Goal: Task Accomplishment & Management: Use online tool/utility

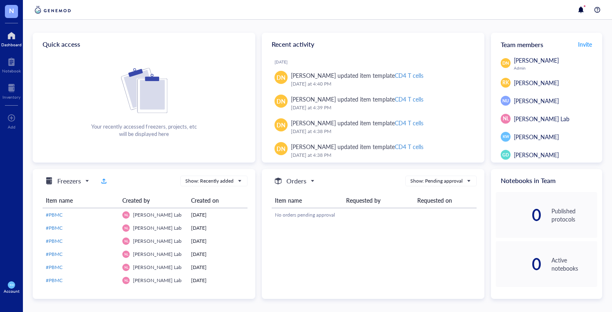
click at [85, 180] on span "Freezers" at bounding box center [66, 181] width 44 height 10
click at [161, 183] on div "Freezers Freezers Orders Consumables Projects Show: Recently added" at bounding box center [143, 180] width 208 height 11
click at [8, 84] on div at bounding box center [11, 87] width 18 height 13
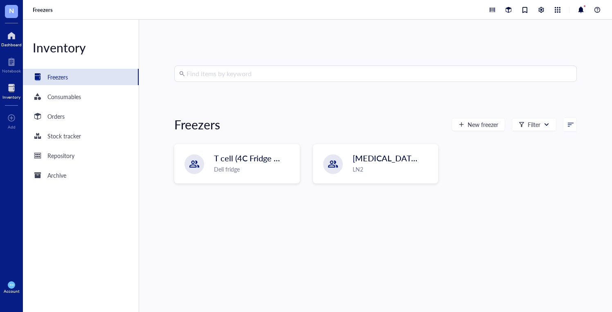
click at [5, 37] on div at bounding box center [11, 35] width 20 height 13
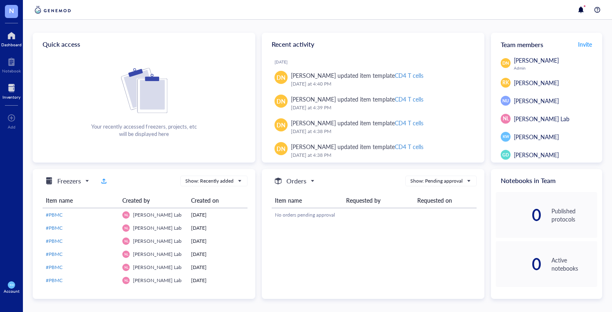
click at [8, 90] on div at bounding box center [11, 87] width 18 height 13
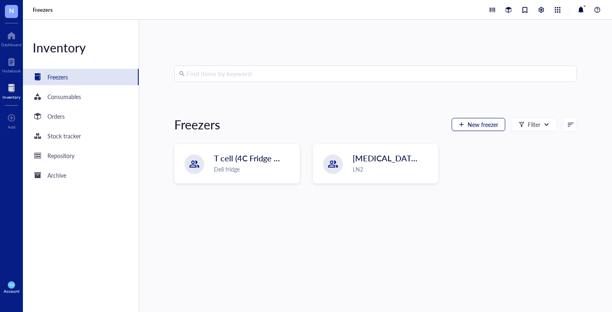
click at [467, 121] on span "New freezer" at bounding box center [482, 124] width 31 height 7
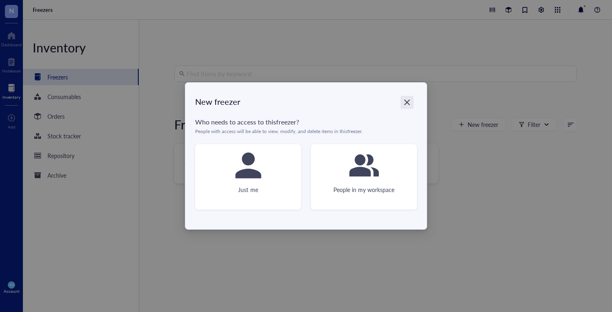
click at [406, 99] on icon "Close" at bounding box center [407, 103] width 8 height 8
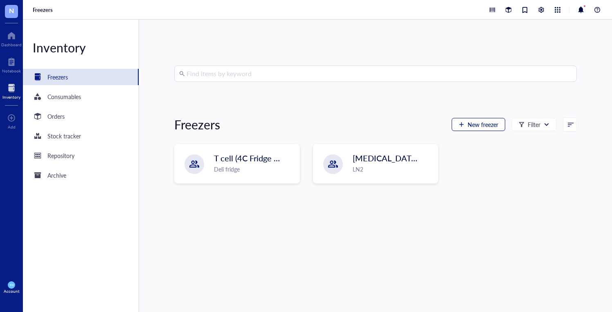
click at [467, 122] on span "New freezer" at bounding box center [482, 124] width 31 height 7
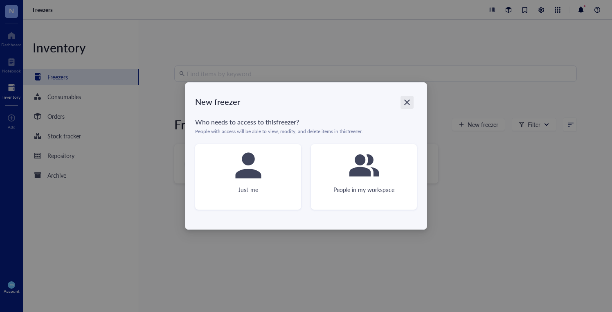
click at [408, 102] on icon "Close" at bounding box center [407, 103] width 8 height 8
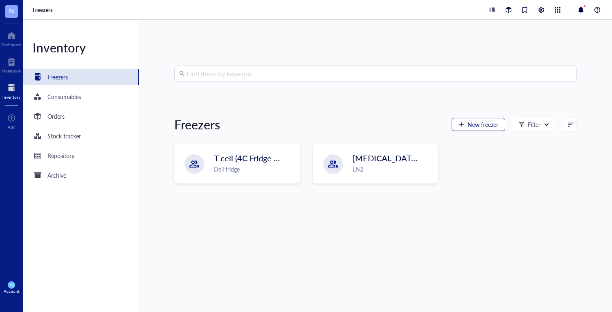
click at [467, 121] on span "New freezer" at bounding box center [482, 124] width 31 height 7
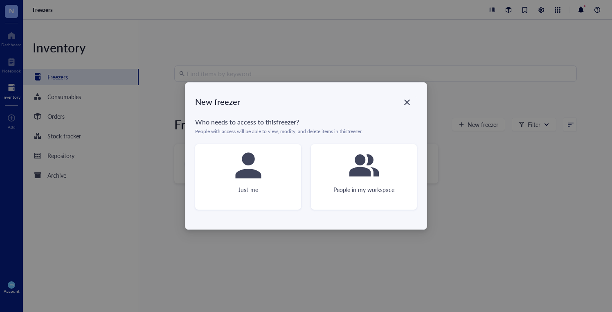
click at [529, 196] on div "New freezer Who needs to access to this freezer ? People with access will be ab…" at bounding box center [306, 156] width 612 height 312
click at [403, 100] on icon "Close" at bounding box center [407, 103] width 8 height 8
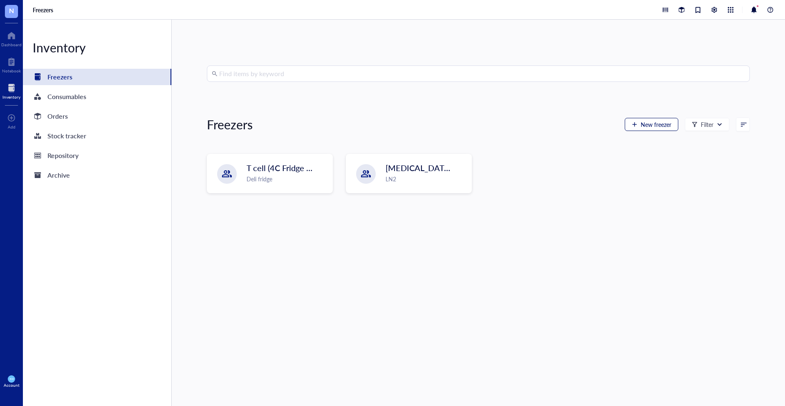
click at [611, 123] on span "New freezer" at bounding box center [656, 124] width 31 height 7
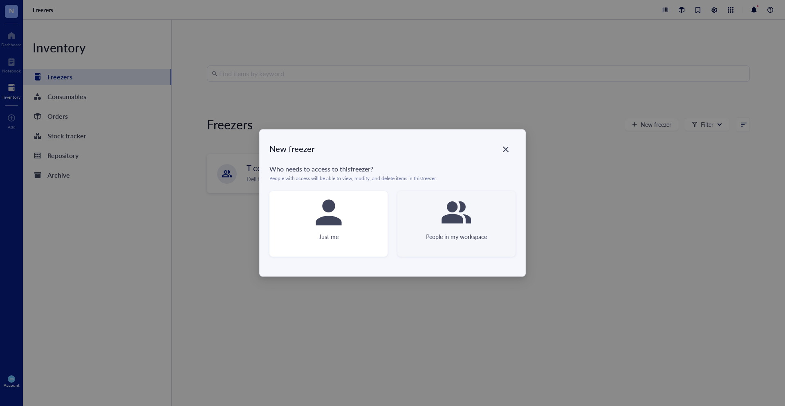
click at [457, 227] on div at bounding box center [456, 212] width 33 height 33
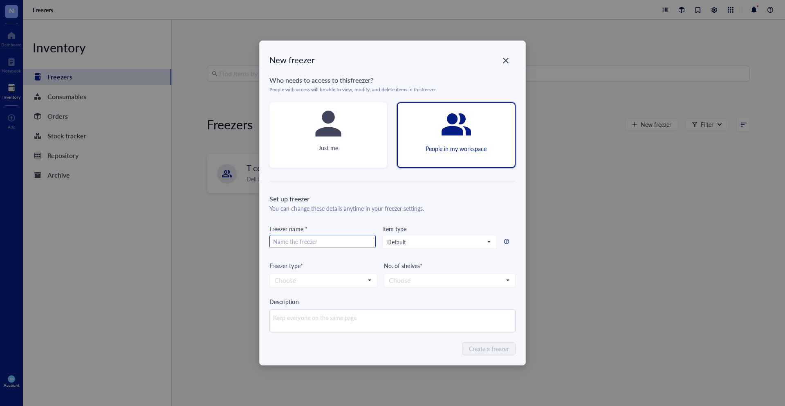
click at [289, 238] on input "text" at bounding box center [322, 241] width 105 height 13
type input "-"
type input "P"
click at [451, 242] on span "Default" at bounding box center [438, 241] width 103 height 7
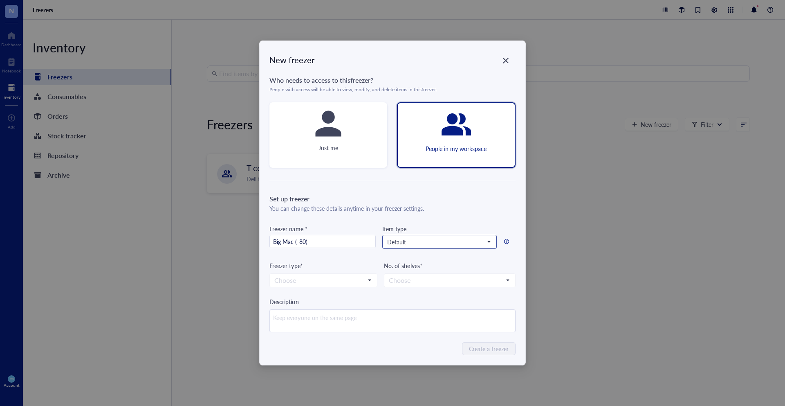
type input "Big Mac (-80)"
click at [451, 242] on span "Default" at bounding box center [438, 241] width 103 height 7
click at [324, 278] on input "search" at bounding box center [319, 280] width 91 height 12
click at [297, 293] on div "-80 °C" at bounding box center [323, 294] width 97 height 9
click at [428, 281] on input "search" at bounding box center [446, 280] width 114 height 12
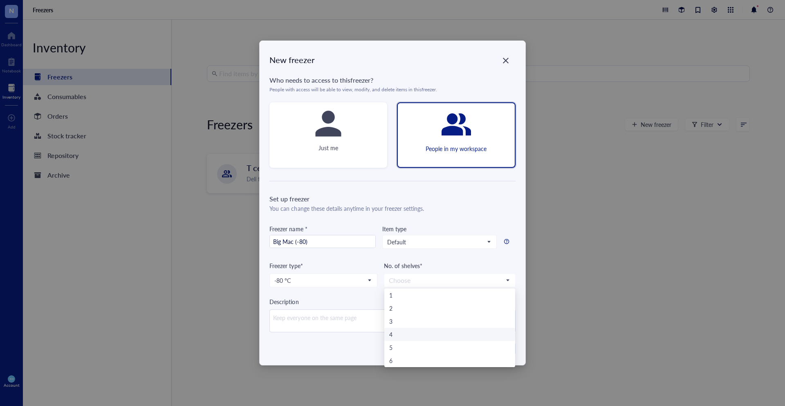
click at [399, 311] on div "4" at bounding box center [449, 334] width 121 height 9
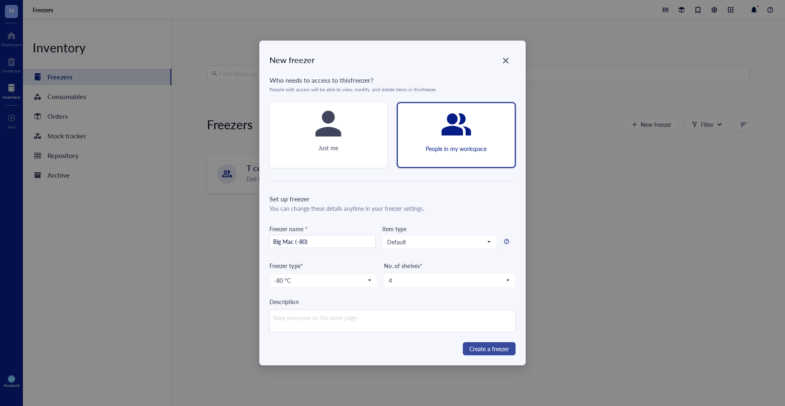
click at [487, 311] on span "Create a freezer" at bounding box center [489, 348] width 40 height 9
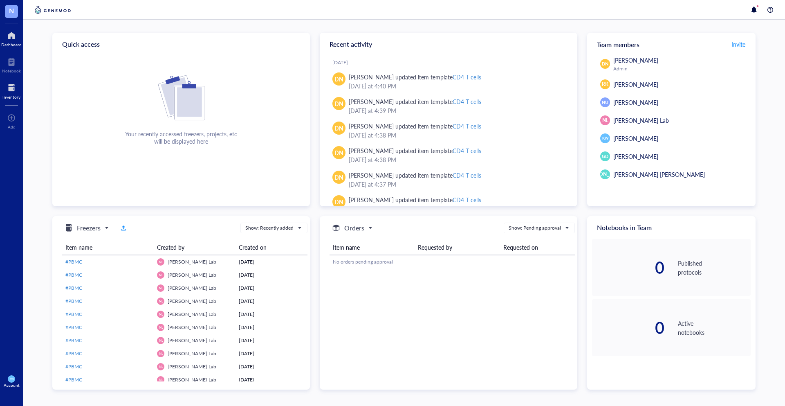
click at [13, 92] on div at bounding box center [11, 87] width 18 height 13
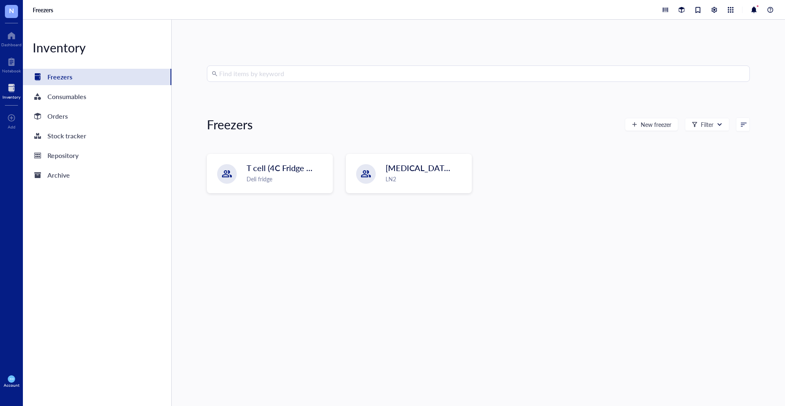
click at [507, 136] on div "Find items by keyword Freezers New freezer Filter T cell (4C Fridge Lab) Deli f…" at bounding box center [478, 212] width 543 height 294
click at [767, 10] on div at bounding box center [770, 10] width 10 height 10
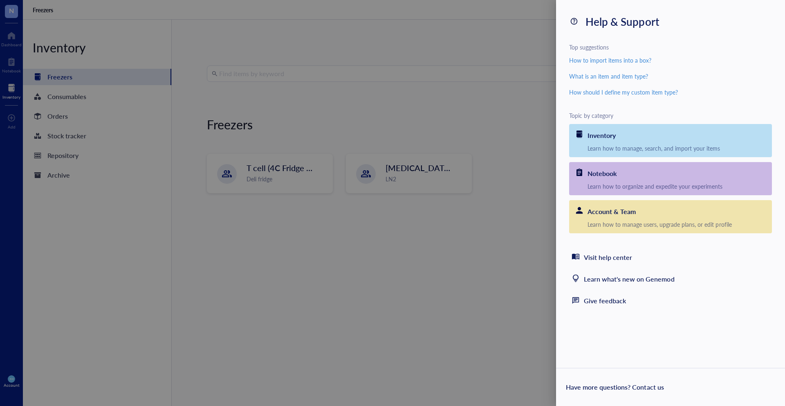
drag, startPoint x: 507, startPoint y: 14, endPoint x: 512, endPoint y: 14, distance: 4.5
click at [508, 14] on div at bounding box center [392, 203] width 785 height 406
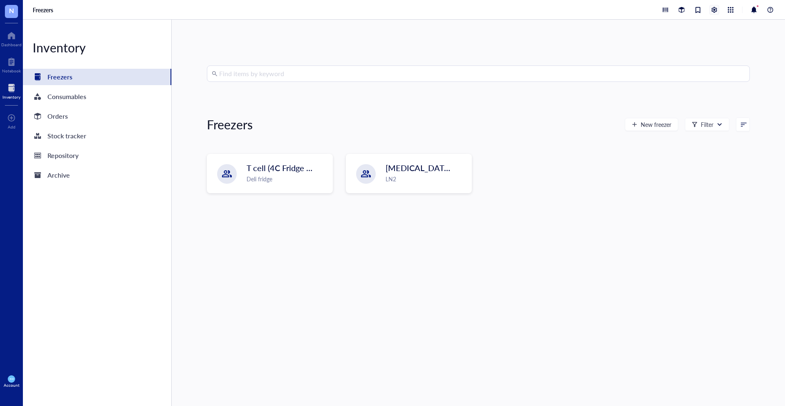
click at [711, 10] on div at bounding box center [714, 9] width 9 height 9
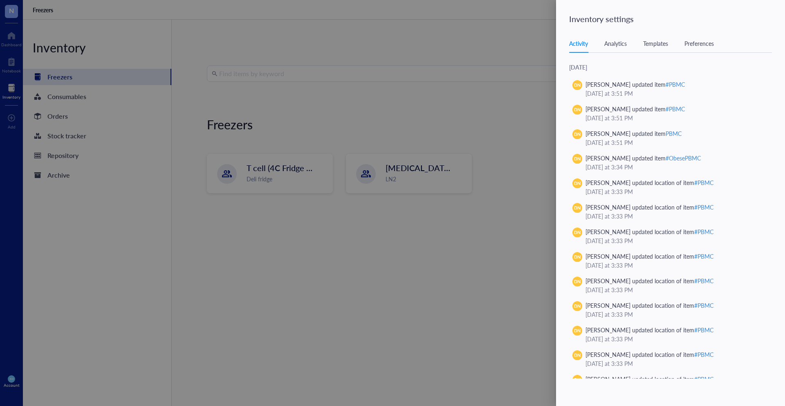
click at [27, 350] on div at bounding box center [392, 203] width 785 height 406
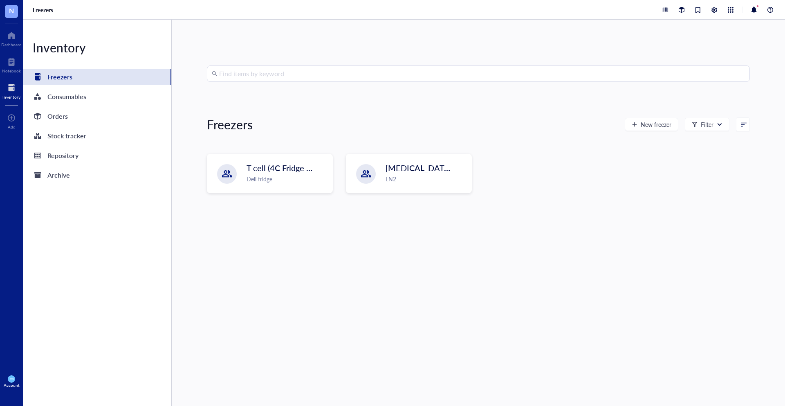
click at [14, 382] on div "Account" at bounding box center [12, 384] width 16 height 5
click at [56, 397] on link "Logout" at bounding box center [58, 395] width 54 height 15
